Goal: Communication & Community: Answer question/provide support

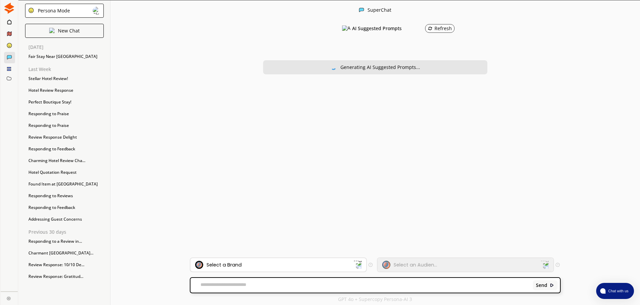
click at [249, 267] on div "Select a Brand" at bounding box center [274, 265] width 158 height 8
click at [232, 266] on div "Select a Brand" at bounding box center [224, 264] width 35 height 5
click at [231, 267] on div "Select a Brand" at bounding box center [224, 264] width 35 height 5
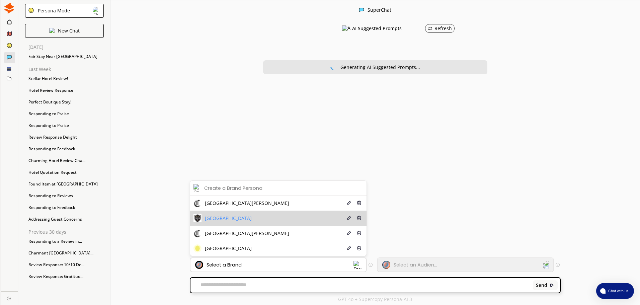
click at [216, 215] on div "[GEOGRAPHIC_DATA]" at bounding box center [223, 218] width 58 height 8
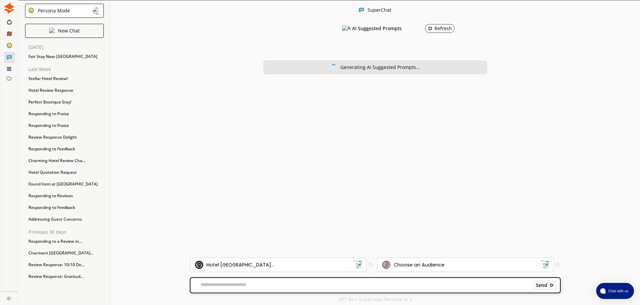
click at [225, 285] on textarea at bounding box center [360, 285] width 340 height 7
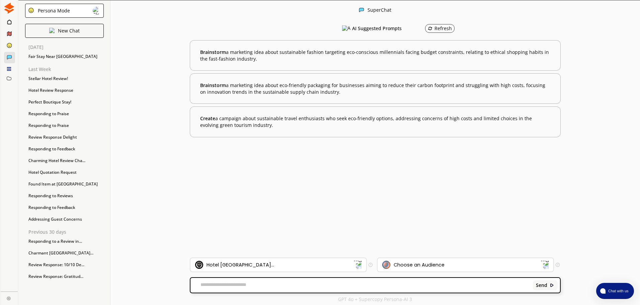
paste textarea "**********"
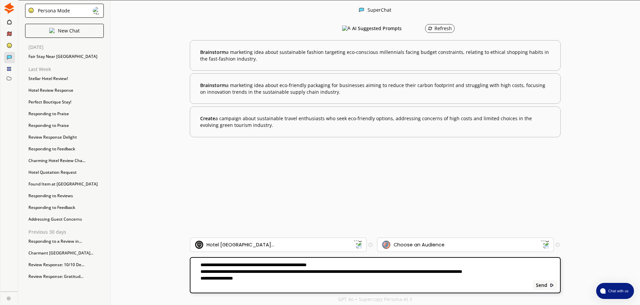
type textarea "**********"
click at [412, 247] on div "Choose an Audience" at bounding box center [419, 244] width 51 height 5
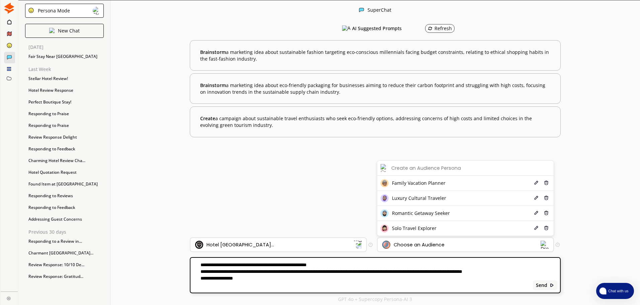
click at [602, 293] on span "atlas-launcher" at bounding box center [603, 291] width 7 height 7
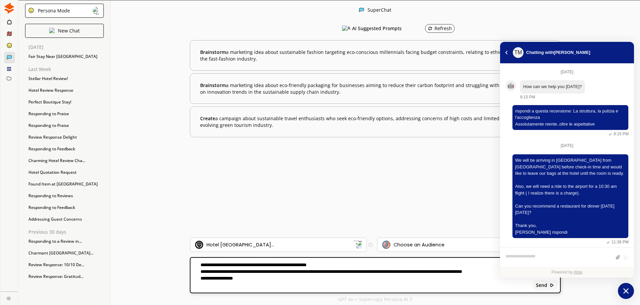
scroll to position [81, 0]
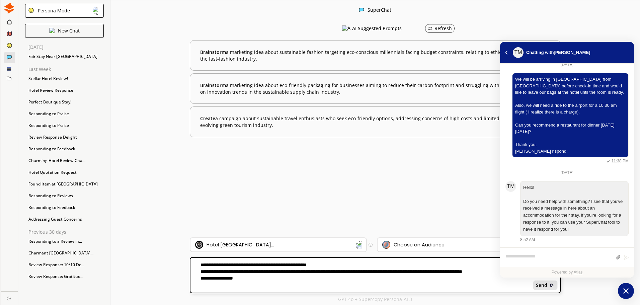
click at [541, 285] on b "Send" at bounding box center [541, 285] width 11 height 5
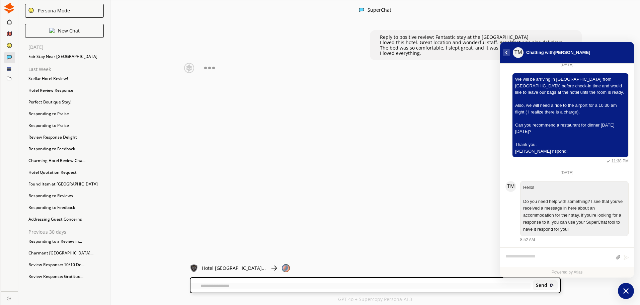
click at [506, 53] on icon "atlas-back-button" at bounding box center [507, 53] width 2 height 4
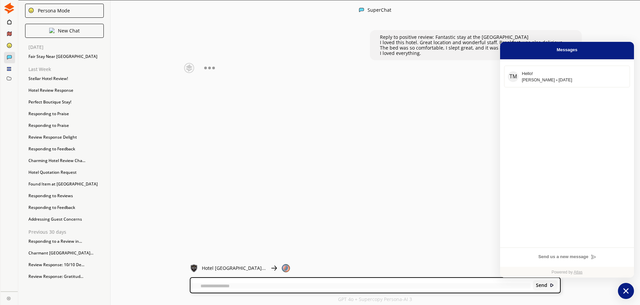
click at [622, 291] on icon "atlas-launcher" at bounding box center [626, 291] width 10 height 10
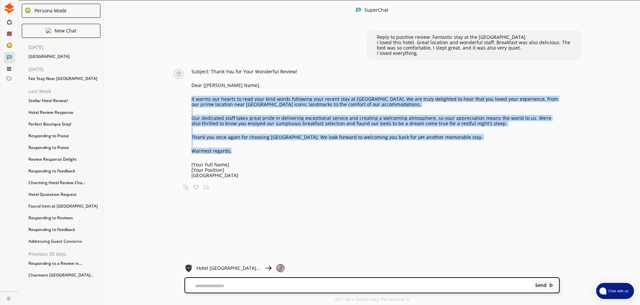
drag, startPoint x: 194, startPoint y: 97, endPoint x: 236, endPoint y: 150, distance: 67.2
click at [236, 150] on div "Subject: Thank You for Your Wonderful Review! Dear [Guest's Name], It warms our…" at bounding box center [365, 123] width 390 height 109
copy div "It warms our hearts to read your kind words following your recent stay at [GEOG…"
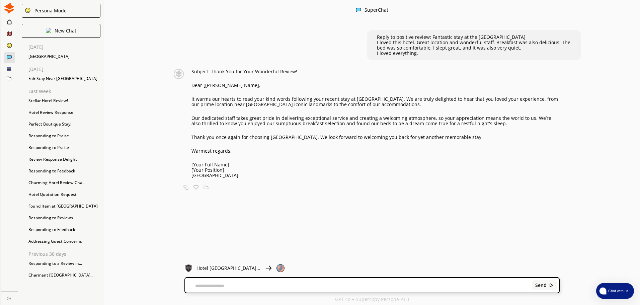
click at [272, 284] on textarea at bounding box center [357, 285] width 344 height 5
paste textarea "**********"
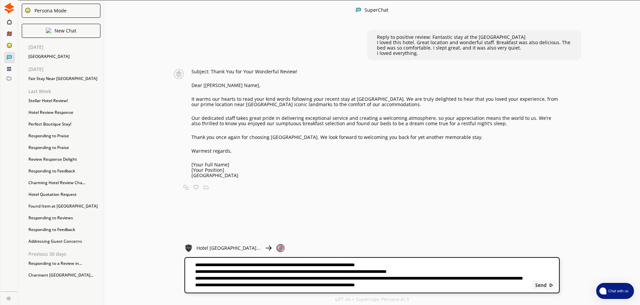
drag, startPoint x: 403, startPoint y: 264, endPoint x: 190, endPoint y: 264, distance: 212.9
click at [190, 264] on textarea "**********" at bounding box center [357, 275] width 344 height 27
type textarea "**********"
click at [544, 287] on b "Send" at bounding box center [540, 285] width 11 height 5
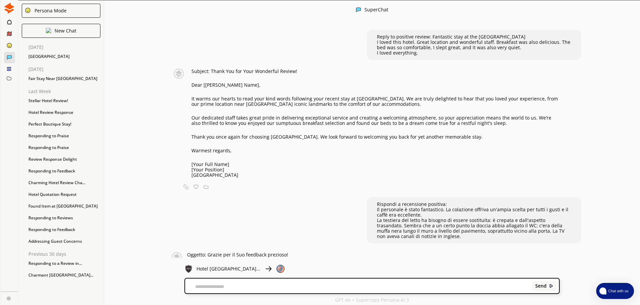
scroll to position [1, 0]
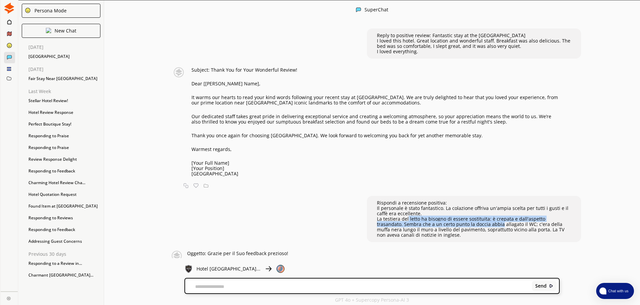
drag, startPoint x: 408, startPoint y: 217, endPoint x: 474, endPoint y: 224, distance: 66.3
click at [474, 224] on p "La testiera del letto ha bisogno di essere sostituita: è crepata e dall'aspetto…" at bounding box center [474, 226] width 194 height 21
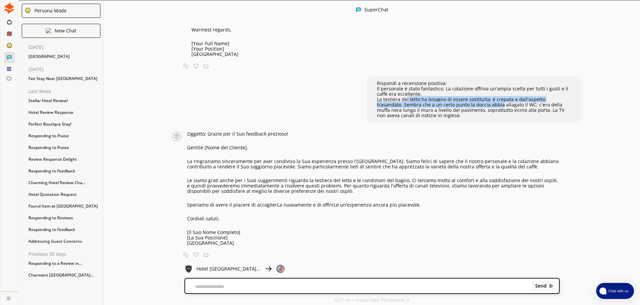
scroll to position [121, 0]
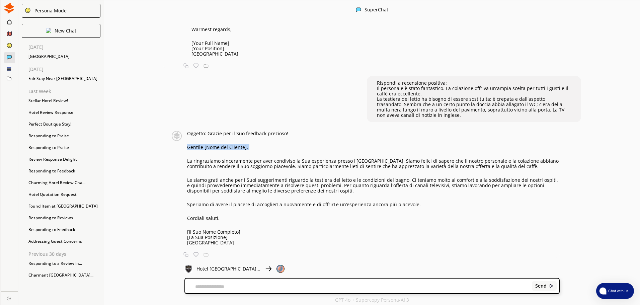
drag, startPoint x: 189, startPoint y: 148, endPoint x: 211, endPoint y: 156, distance: 22.7
click at [211, 156] on div "Oggetto: Grazie per il Suo feedback prezioso! Gentile [Nome del Cliente], La ri…" at bounding box center [373, 188] width 373 height 114
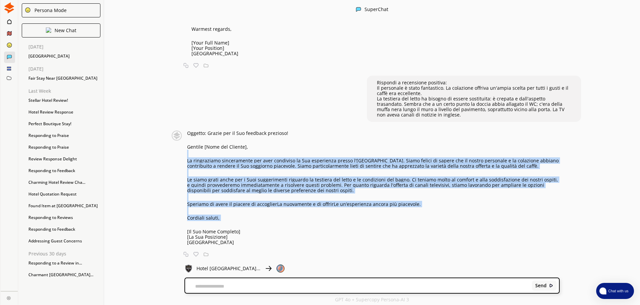
drag, startPoint x: 226, startPoint y: 221, endPoint x: 192, endPoint y: 151, distance: 78.5
click at [192, 151] on div "Oggetto: Grazie per il Suo feedback prezioso! Gentile [Nome del Cliente], La ri…" at bounding box center [373, 188] width 373 height 114
copy div "La ringraziamo sinceramente per aver condiviso la Sua esperienza presso l'[GEOG…"
